Goal: Task Accomplishment & Management: Manage account settings

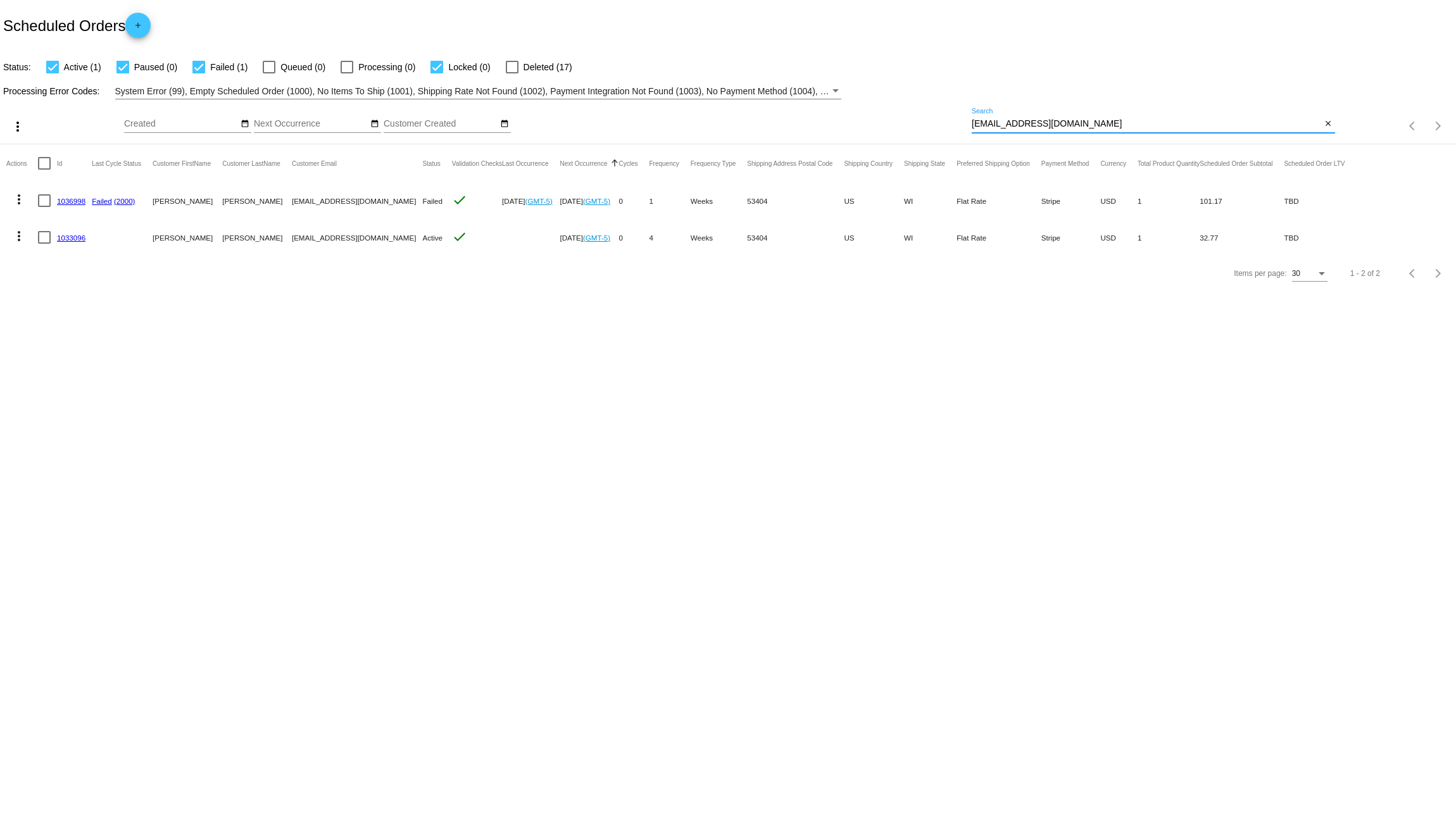
drag, startPoint x: 974, startPoint y: 127, endPoint x: 808, endPoint y: 120, distance: 166.1
click at [892, 121] on div "more_vert Oct Jan Feb Mar [DATE]" at bounding box center [728, 121] width 1456 height 44
paste input "[EMAIL_ADDRESS]"
type input "[EMAIL_ADDRESS][DOMAIN_NAME]"
click at [514, 484] on body "Scheduled Orders add Status: Active (0) Paused (0) Failed (1) Queued (0) Proces…" at bounding box center [728, 413] width 1456 height 826
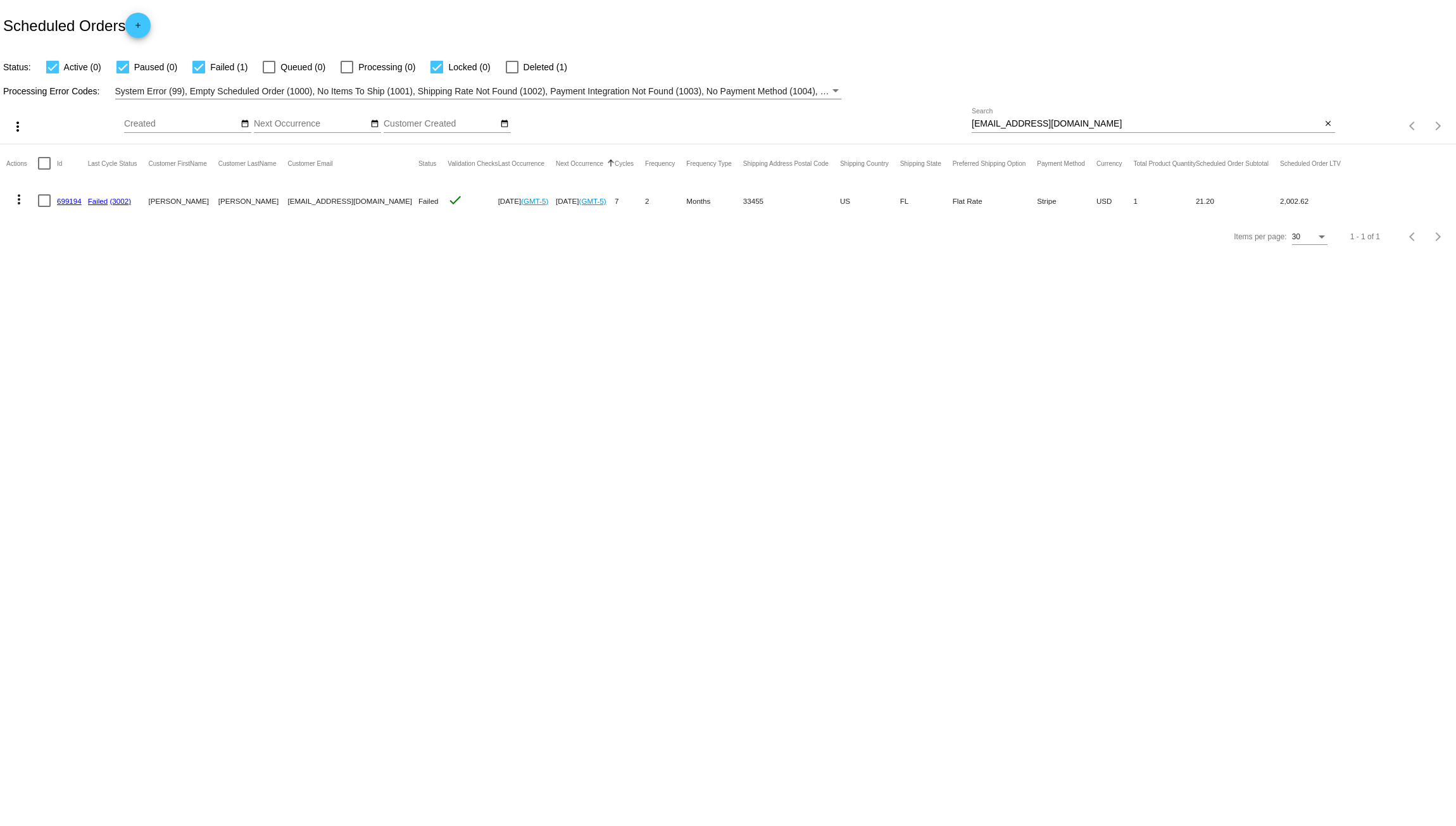
click at [75, 201] on link "699194" at bounding box center [69, 201] width 25 height 9
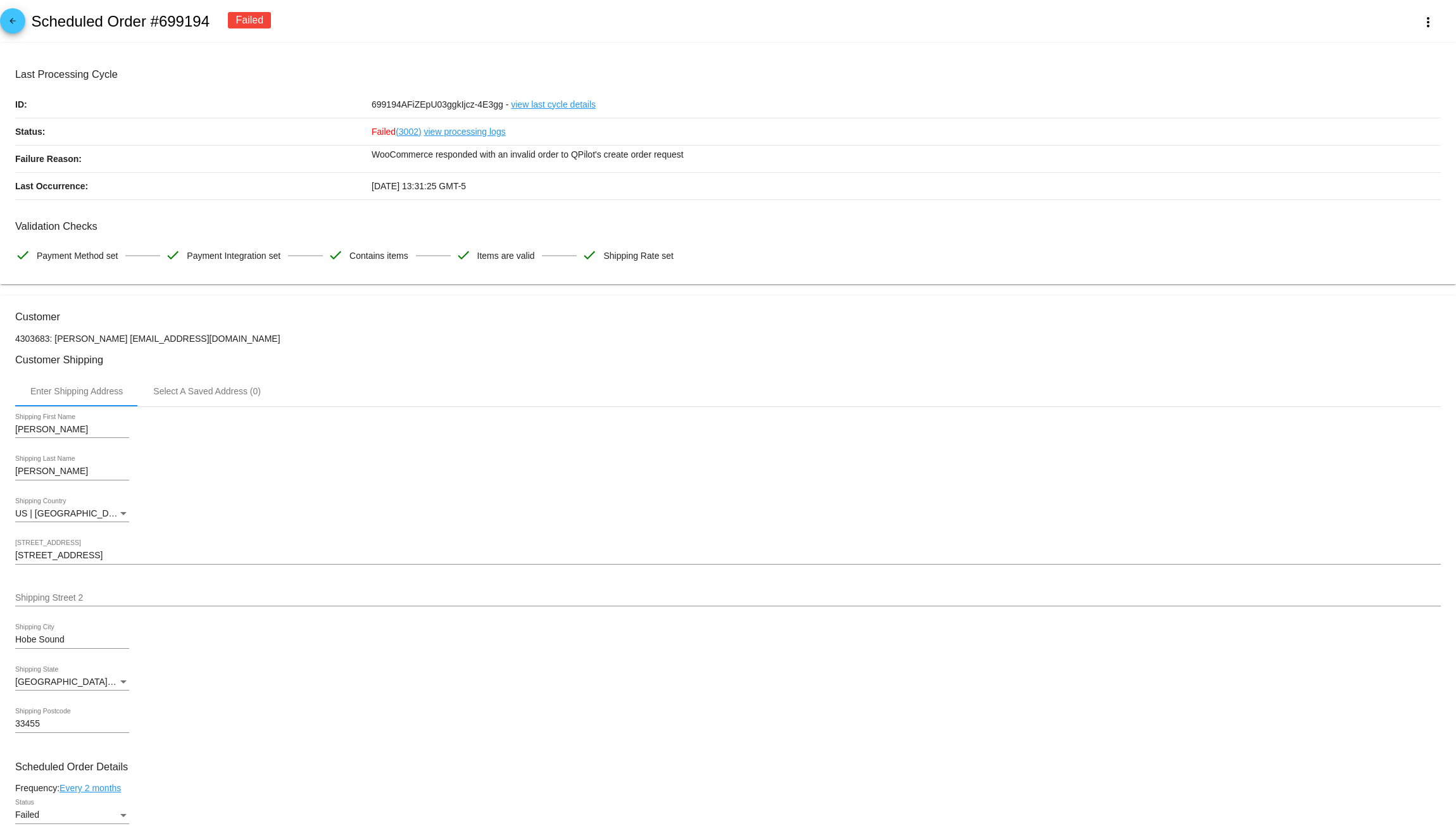
click at [200, 80] on h3 "Last Processing Cycle" at bounding box center [728, 74] width 1426 height 12
drag, startPoint x: 246, startPoint y: 342, endPoint x: 115, endPoint y: 343, distance: 131.0
click at [115, 343] on p "4303683: [PERSON_NAME] [EMAIL_ADDRESS][DOMAIN_NAME]" at bounding box center [728, 339] width 1426 height 10
copy p "[EMAIL_ADDRESS][DOMAIN_NAME]"
click at [332, 386] on div "Enter Shipping Address Select A Saved Address (0)" at bounding box center [728, 391] width 1426 height 30
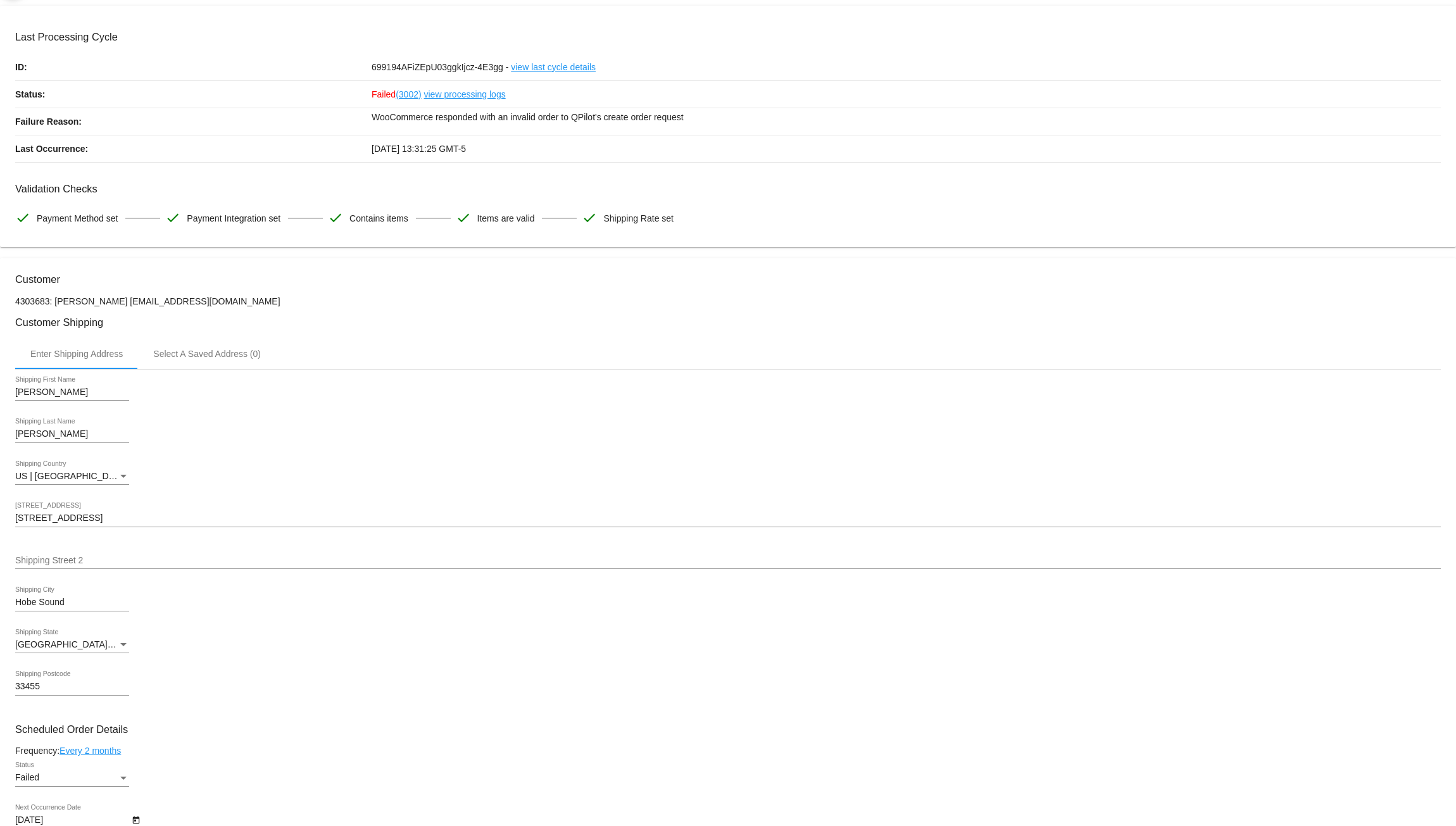
scroll to position [63, 0]
